Goal: Book appointment/travel/reservation

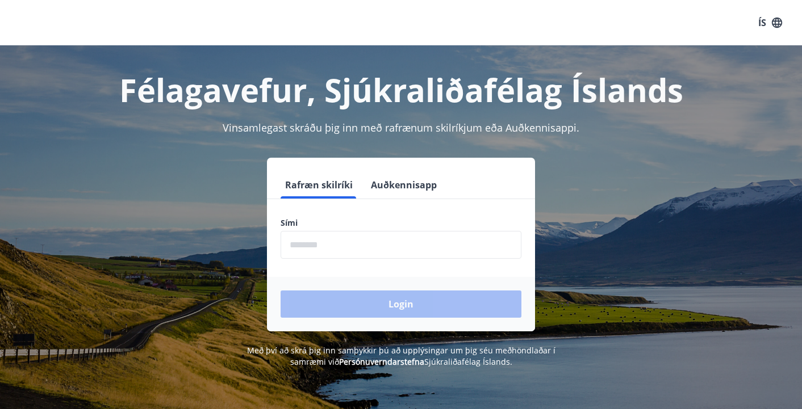
click at [374, 244] on input "phone" at bounding box center [400, 245] width 241 height 28
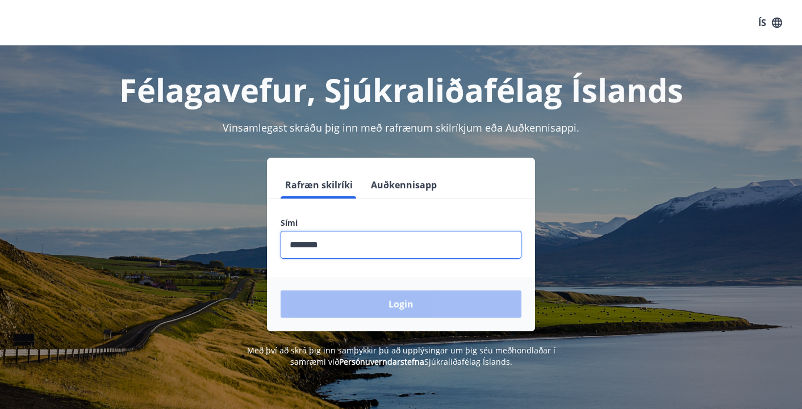
type input "********"
click at [401, 304] on button "Login" at bounding box center [400, 304] width 241 height 27
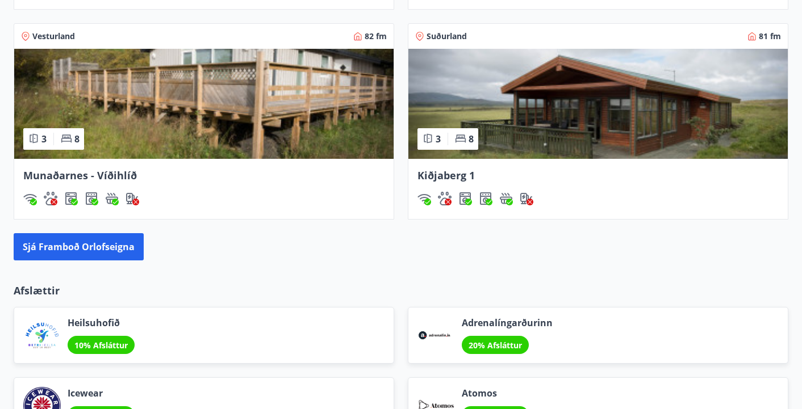
scroll to position [971, 0]
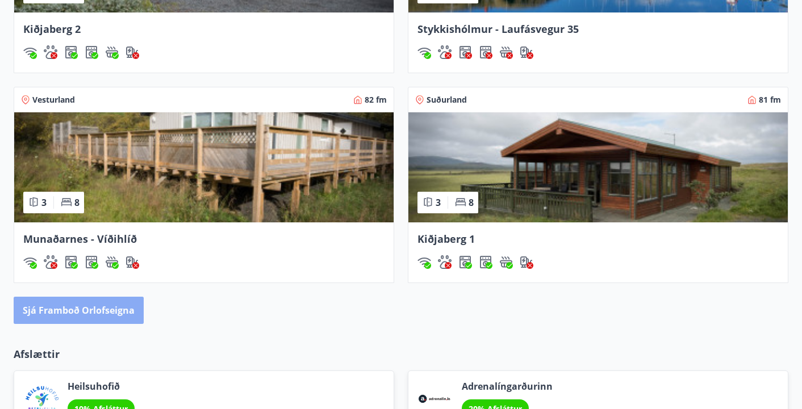
click at [108, 307] on button "Sjá framboð orlofseigna" at bounding box center [79, 310] width 130 height 27
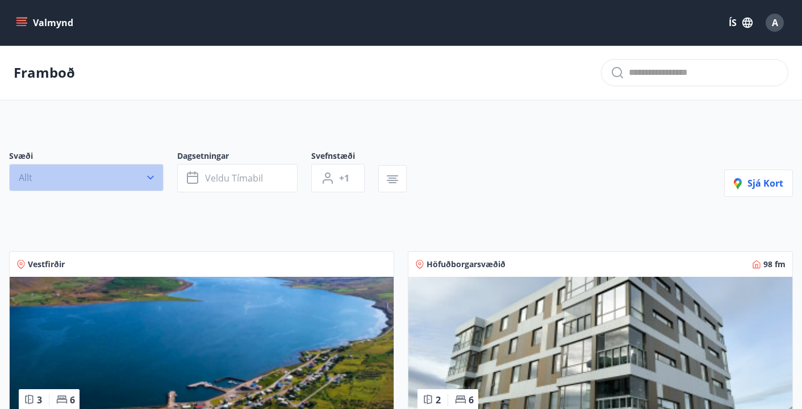
click at [137, 186] on button "Allt" at bounding box center [86, 177] width 154 height 27
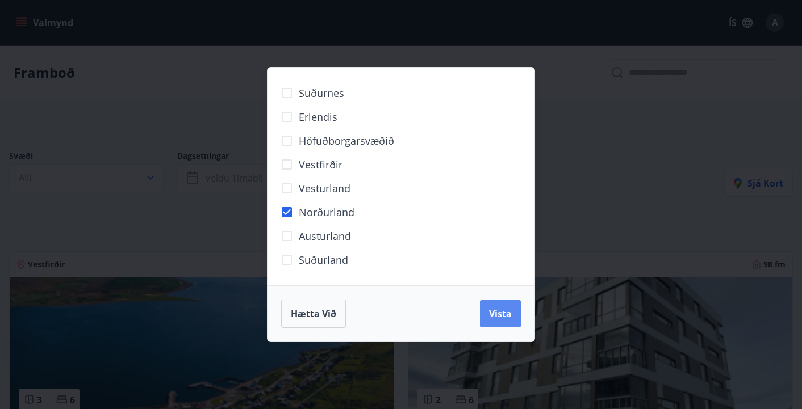
click at [501, 311] on span "Vista" at bounding box center [500, 314] width 23 height 12
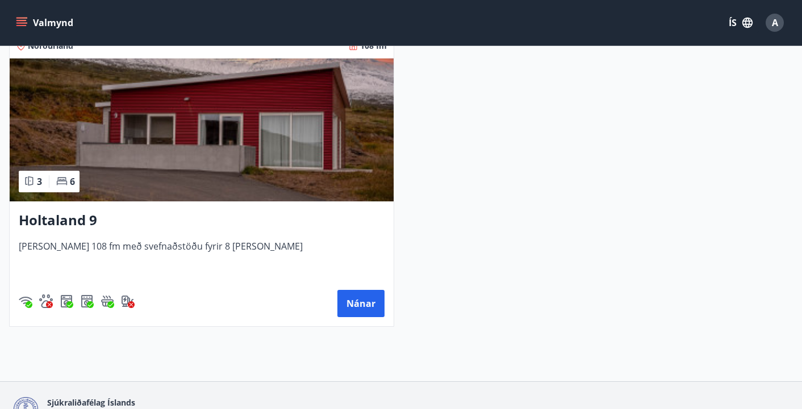
scroll to position [459, 0]
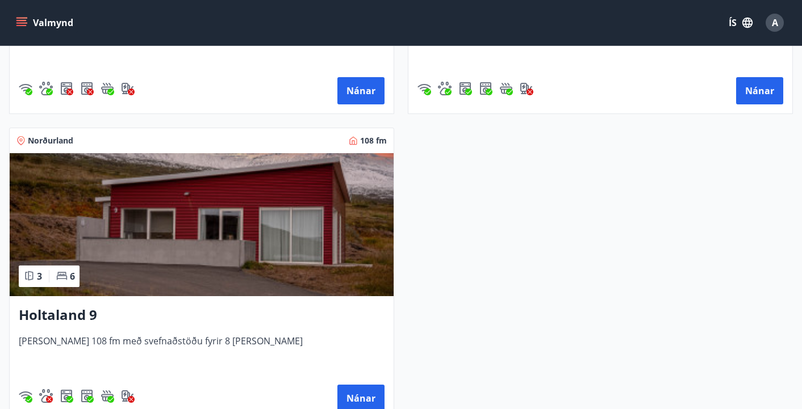
click at [187, 236] on img at bounding box center [202, 224] width 384 height 143
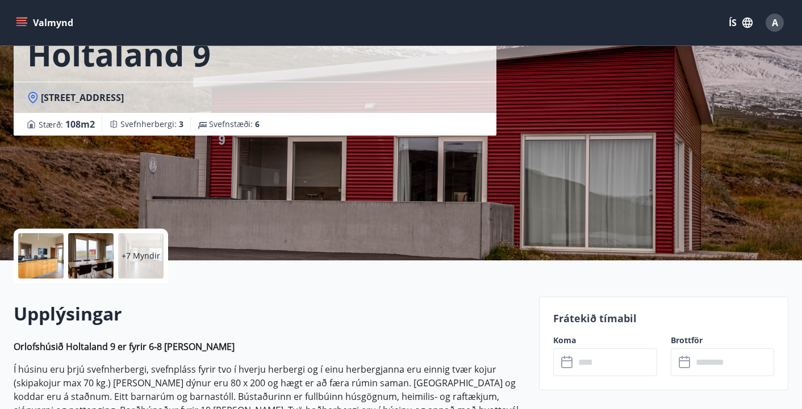
scroll to position [127, 0]
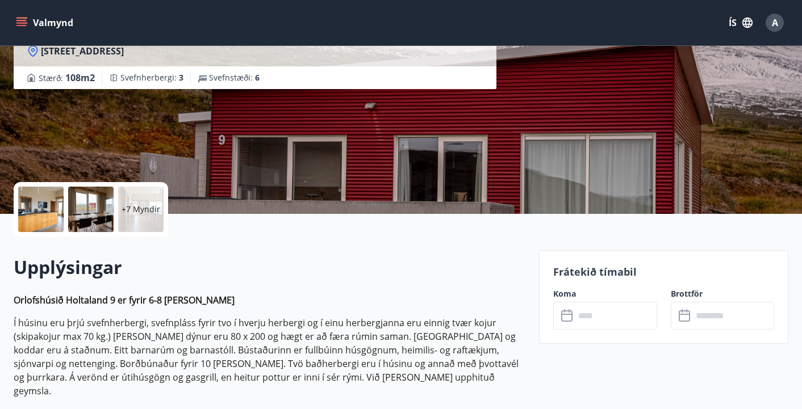
click at [605, 325] on input "text" at bounding box center [616, 316] width 82 height 28
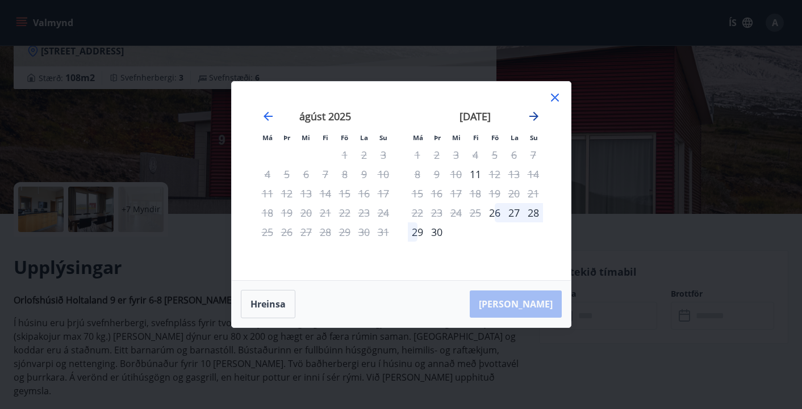
click at [536, 114] on icon "Move forward to switch to the next month." at bounding box center [534, 117] width 14 height 14
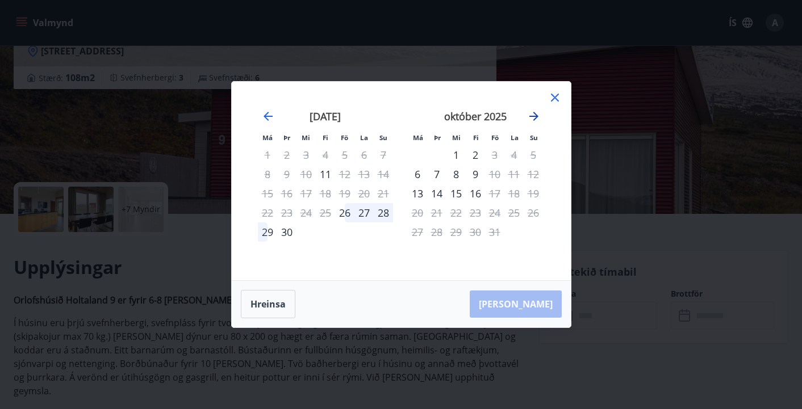
click at [534, 114] on icon "Move forward to switch to the next month." at bounding box center [533, 116] width 9 height 9
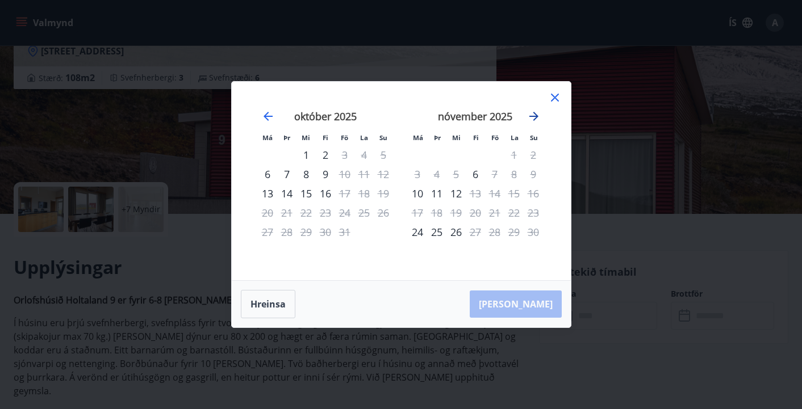
click at [534, 114] on icon "Move forward to switch to the next month." at bounding box center [533, 116] width 9 height 9
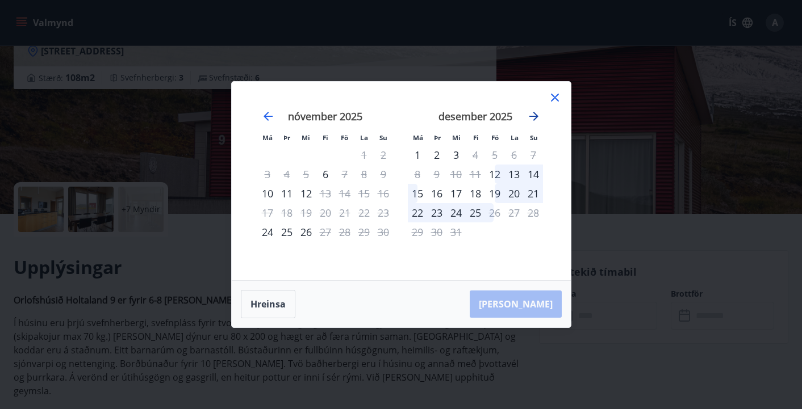
click at [534, 114] on icon "Move forward to switch to the next month." at bounding box center [533, 116] width 9 height 9
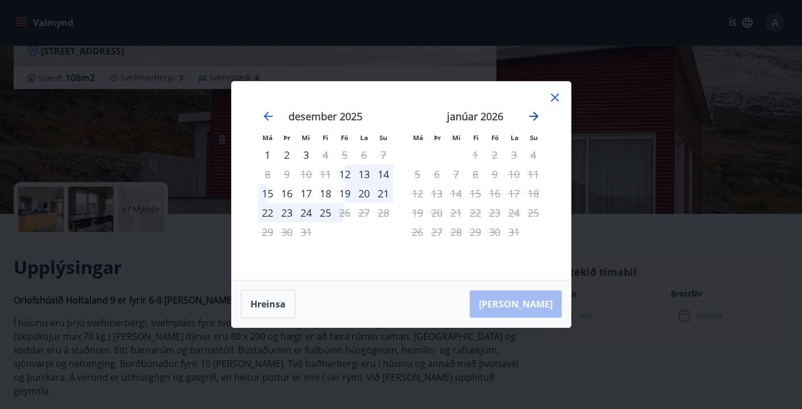
click at [534, 114] on icon "Move forward to switch to the next month." at bounding box center [533, 116] width 9 height 9
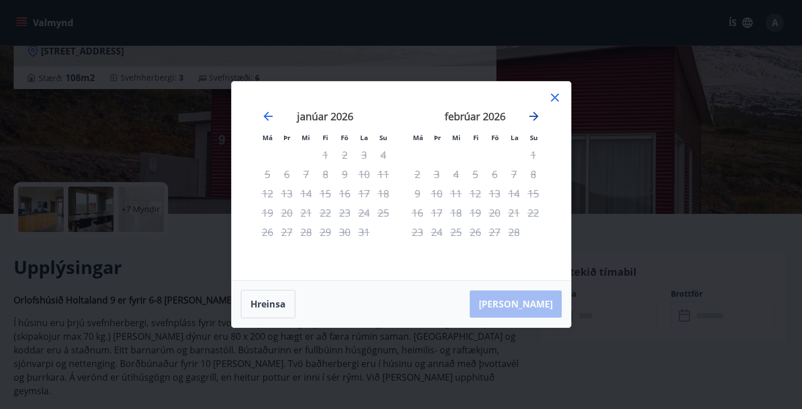
click at [534, 114] on icon "Move forward to switch to the next month." at bounding box center [533, 116] width 9 height 9
click at [529, 114] on icon "Move forward to switch to the next month." at bounding box center [534, 117] width 14 height 14
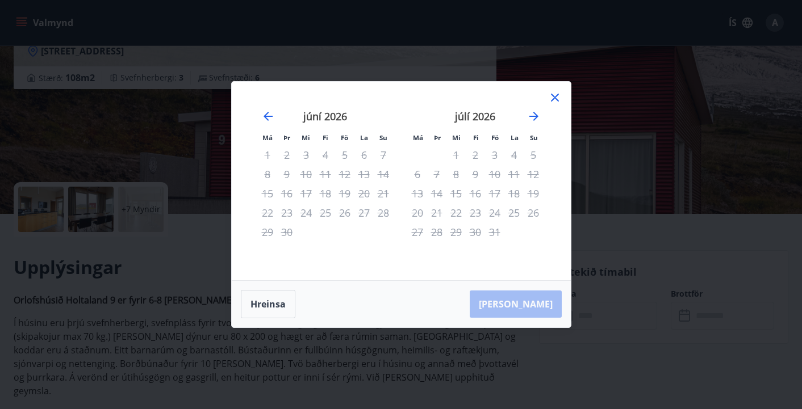
click at [556, 94] on icon at bounding box center [555, 98] width 14 height 14
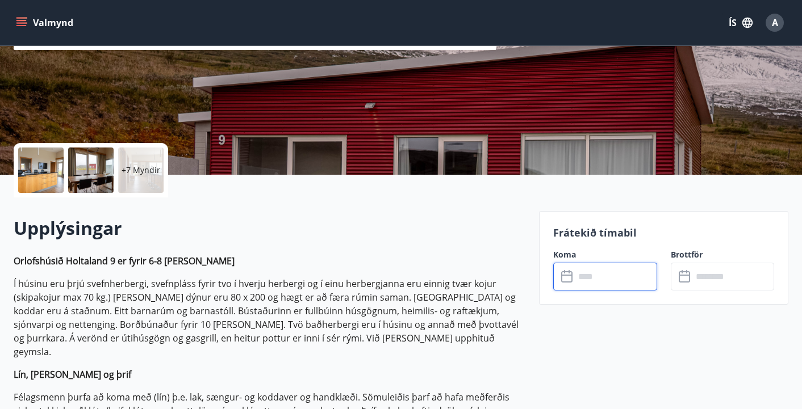
scroll to position [176, 0]
